Goal: Use online tool/utility: Use online tool/utility

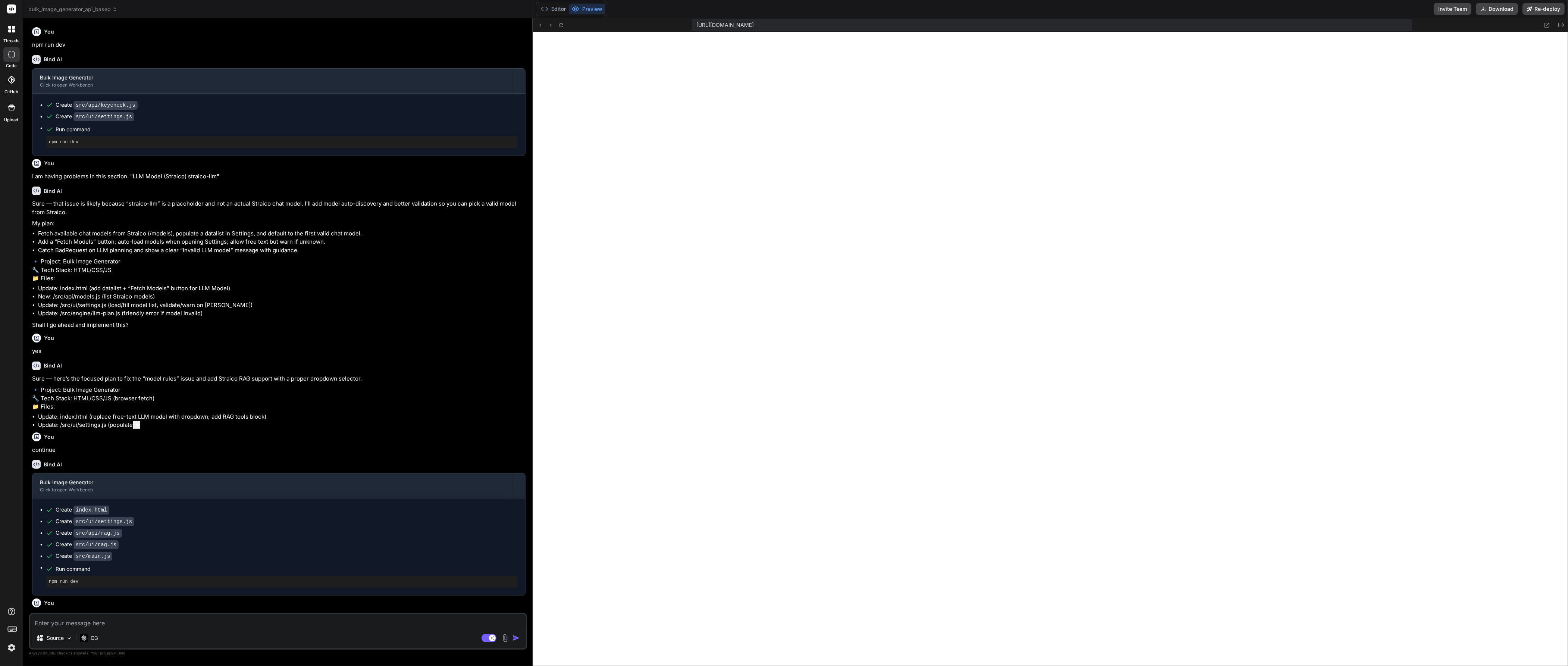
scroll to position [441, 0]
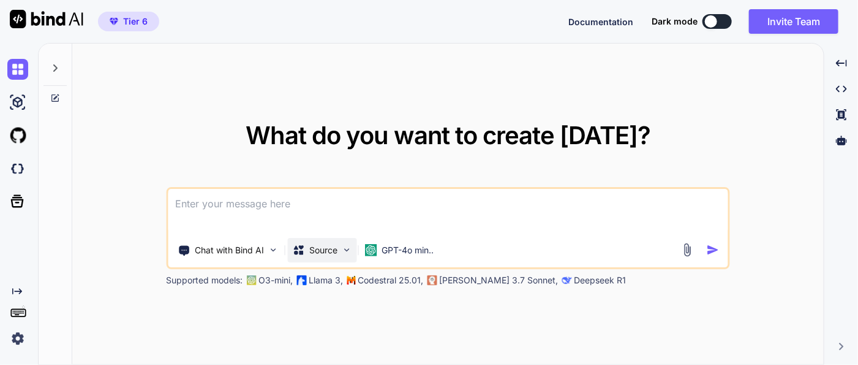
click at [313, 255] on p "Source" at bounding box center [323, 250] width 28 height 12
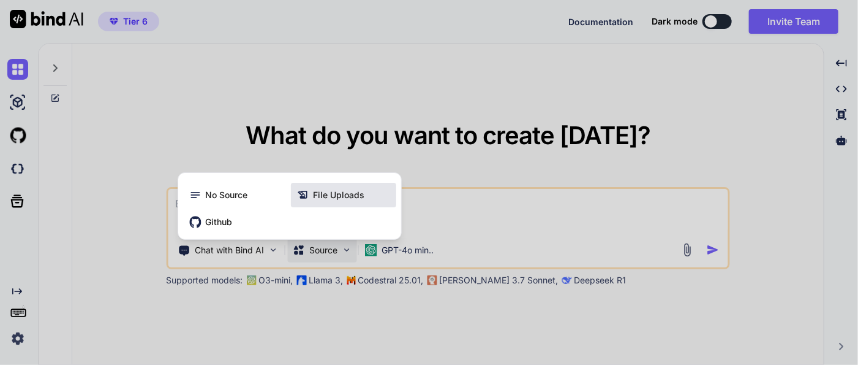
click at [334, 197] on span "File Uploads" at bounding box center [338, 195] width 51 height 12
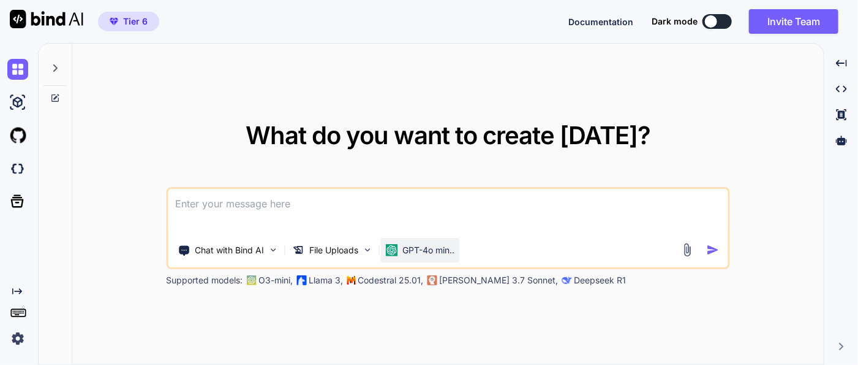
click at [420, 247] on p "GPT-4o min.." at bounding box center [429, 250] width 52 height 12
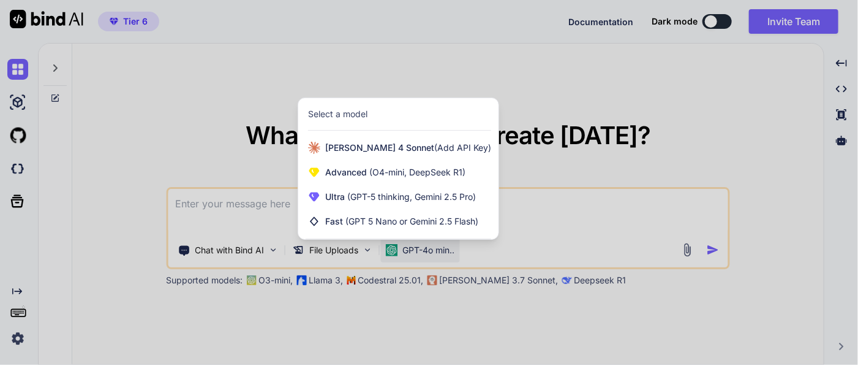
click at [623, 211] on div at bounding box center [429, 182] width 858 height 365
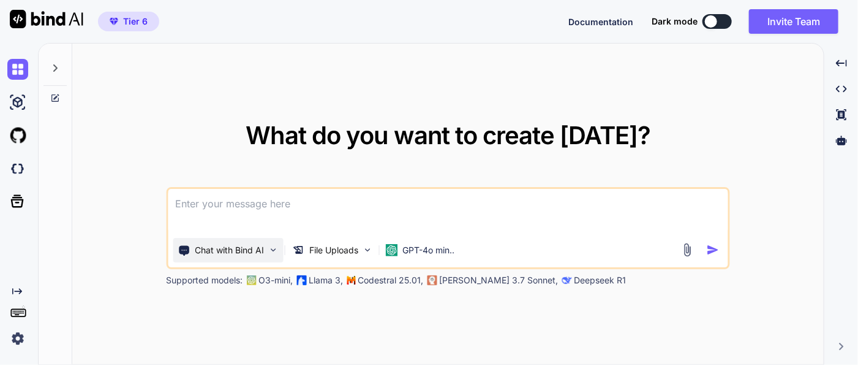
click at [263, 249] on p "Chat with Bind AI" at bounding box center [229, 250] width 69 height 12
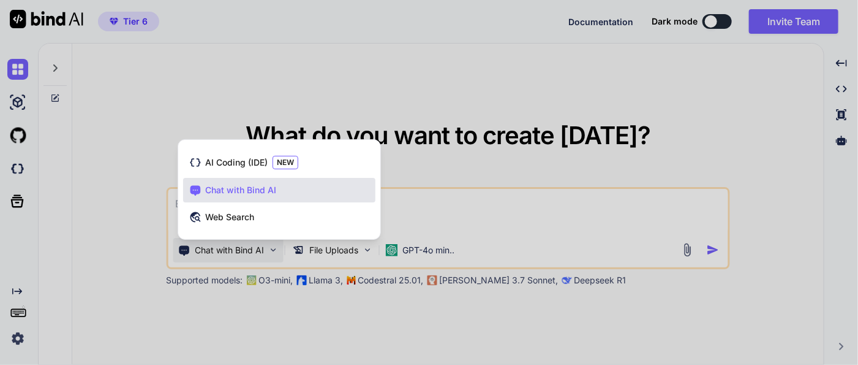
click at [449, 208] on div at bounding box center [429, 182] width 858 height 365
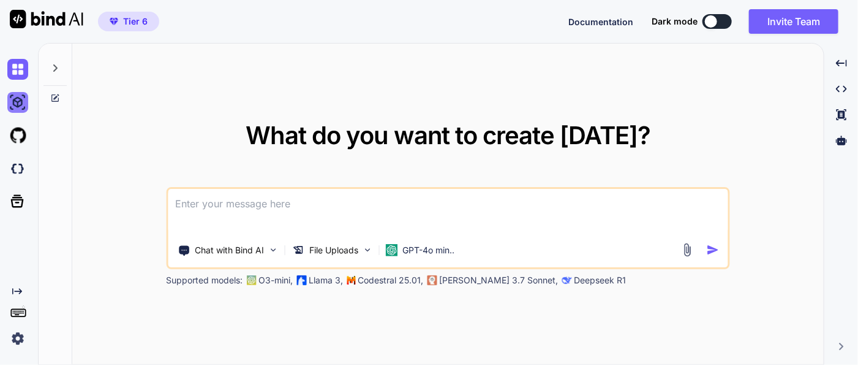
click at [10, 97] on img at bounding box center [17, 102] width 21 height 21
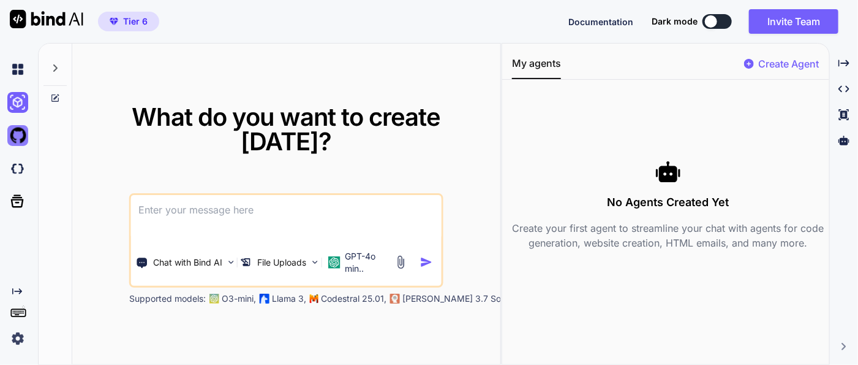
click at [20, 137] on img at bounding box center [17, 135] width 21 height 21
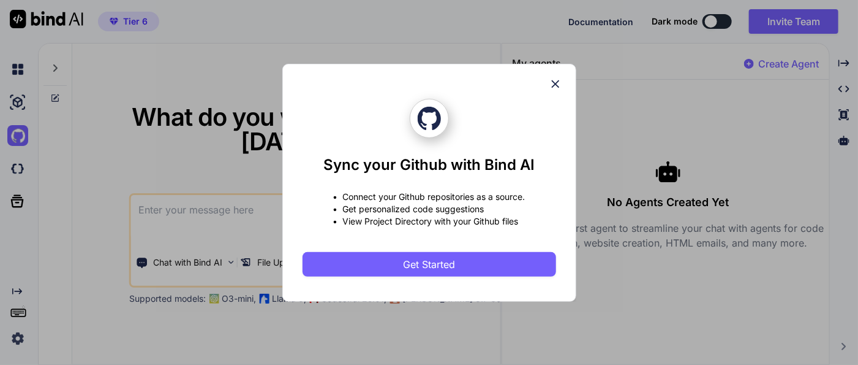
click at [556, 86] on icon at bounding box center [555, 83] width 13 height 13
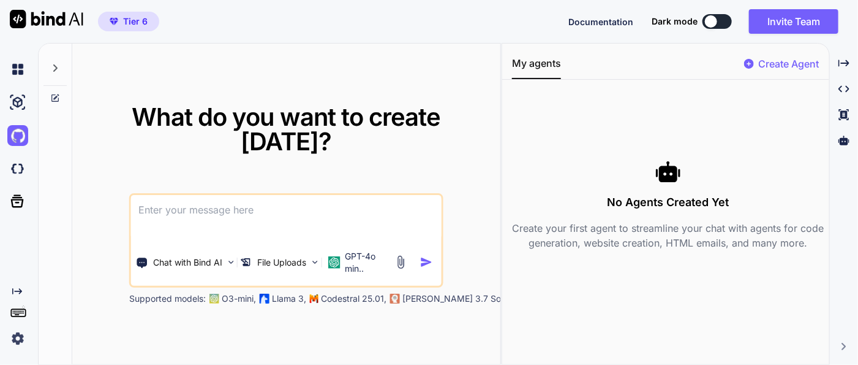
click at [21, 153] on div at bounding box center [20, 168] width 26 height 33
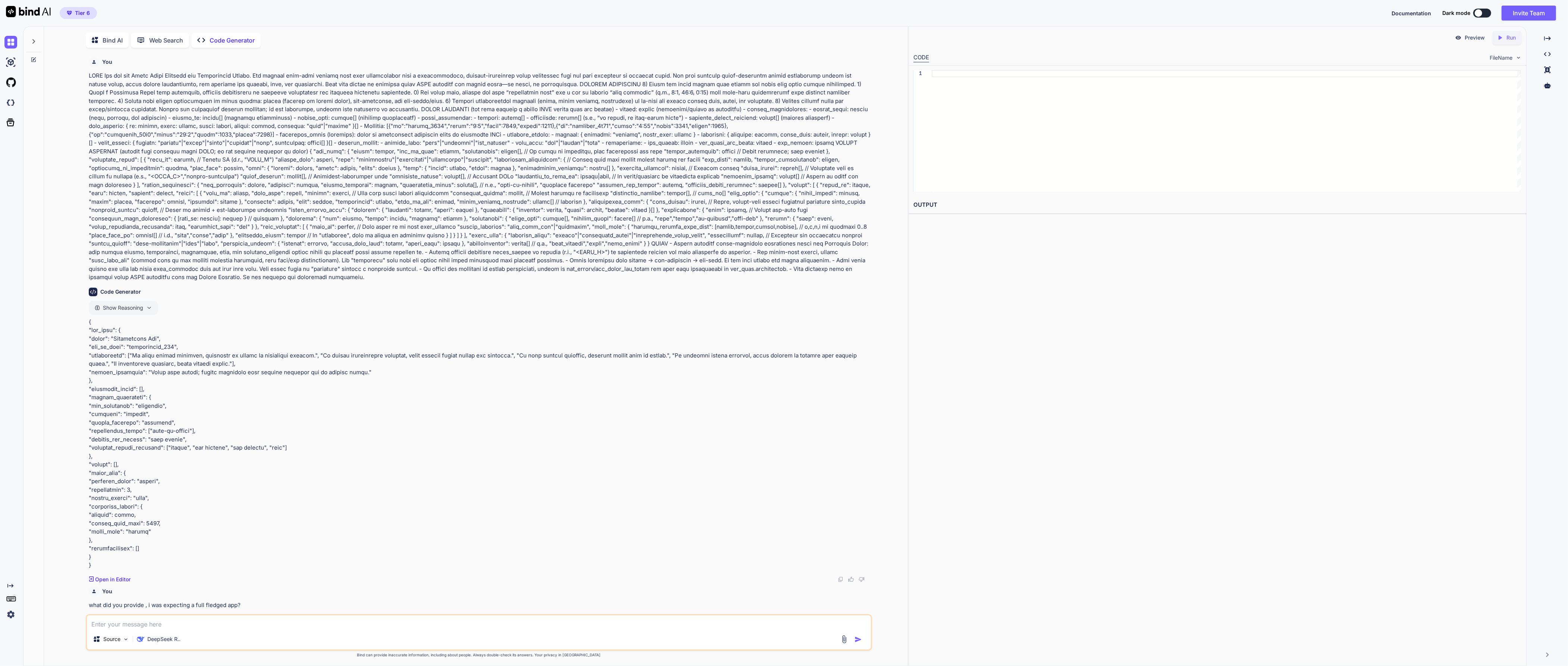
type textarea "x"
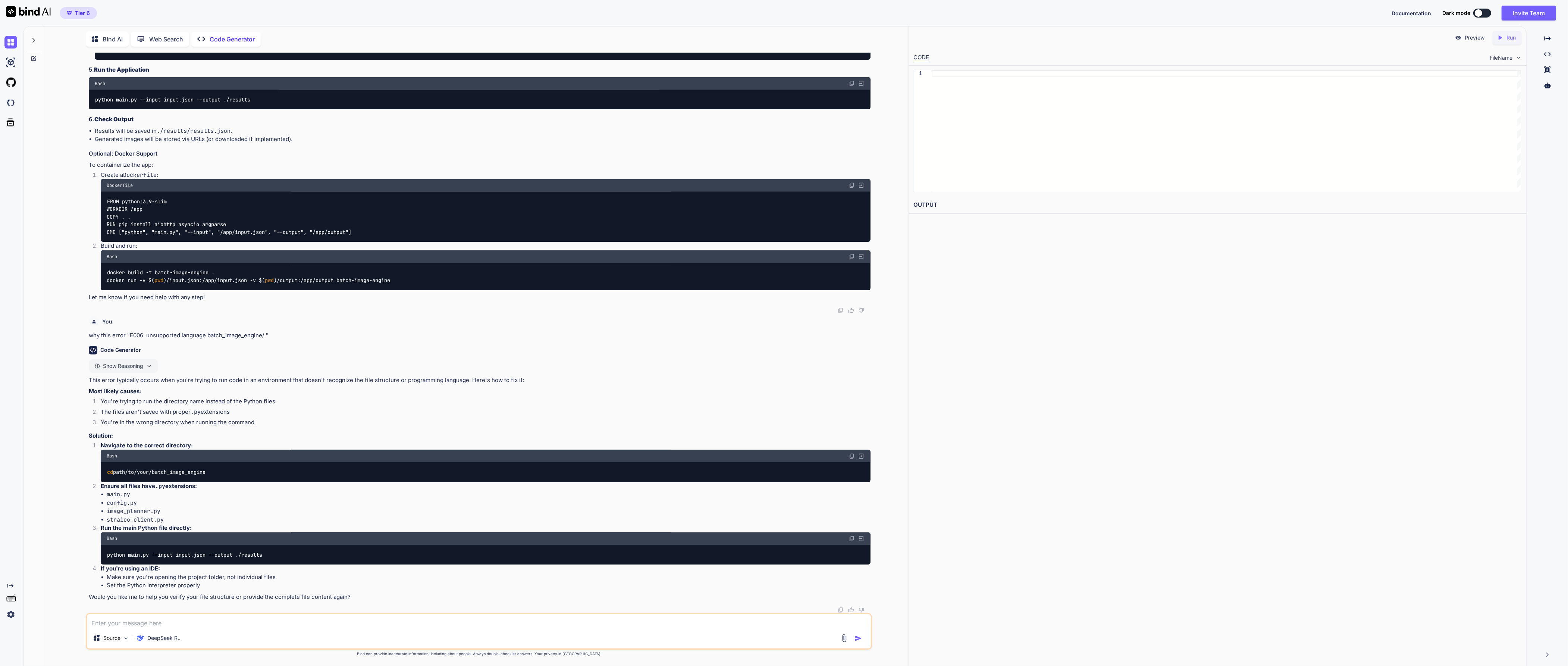
scroll to position [4751, 0]
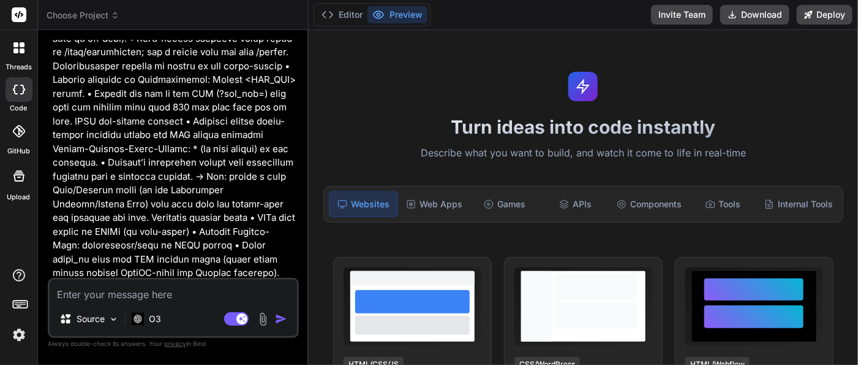
scroll to position [1863, 0]
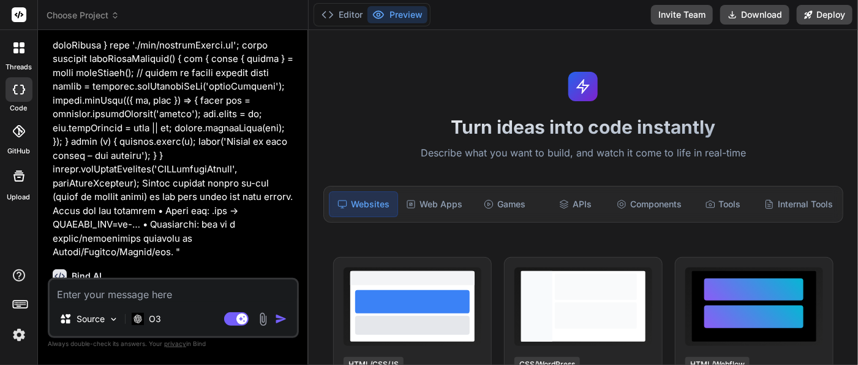
click at [400, 17] on button "Preview" at bounding box center [398, 14] width 60 height 17
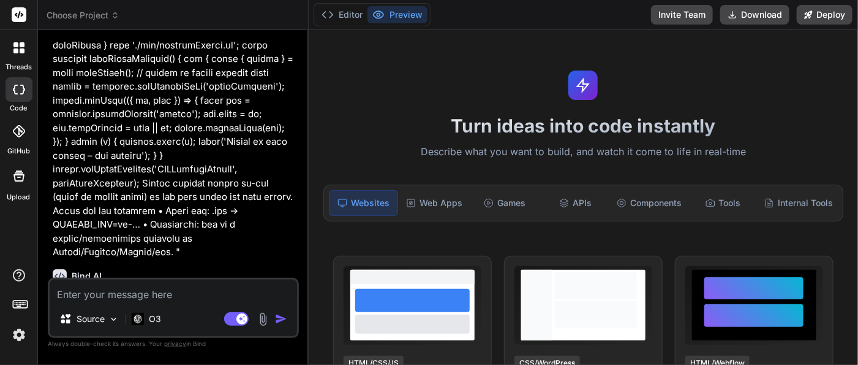
scroll to position [0, 0]
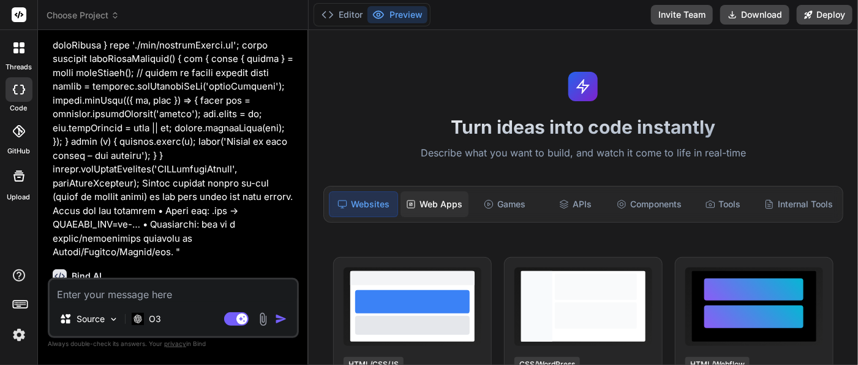
click at [446, 205] on div "Web Apps" at bounding box center [435, 204] width 68 height 26
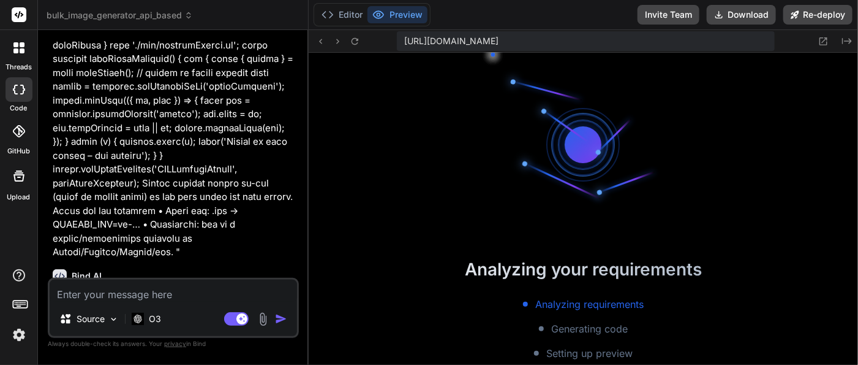
scroll to position [410, 0]
type textarea "x"
